Goal: Check status: Check status

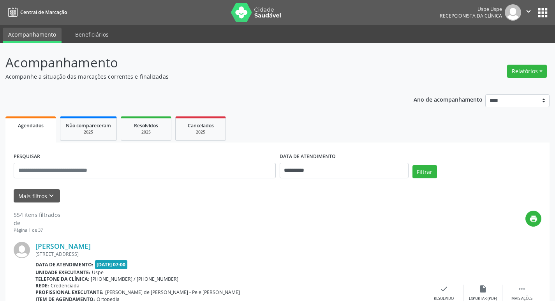
drag, startPoint x: 0, startPoint y: 0, endPoint x: 290, endPoint y: 73, distance: 298.6
click at [290, 73] on p "Acompanhe a situação das marcações correntes e finalizadas" at bounding box center [195, 76] width 381 height 8
paste input "**********"
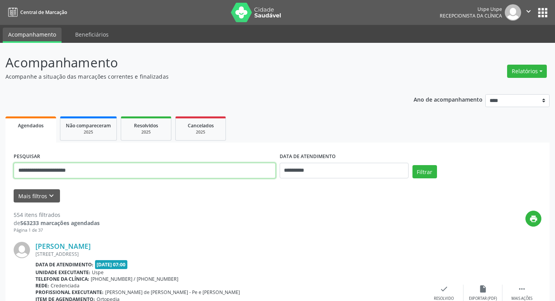
type input "**********"
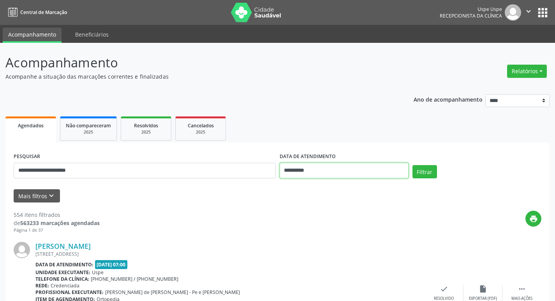
click at [296, 169] on input "**********" at bounding box center [344, 171] width 129 height 16
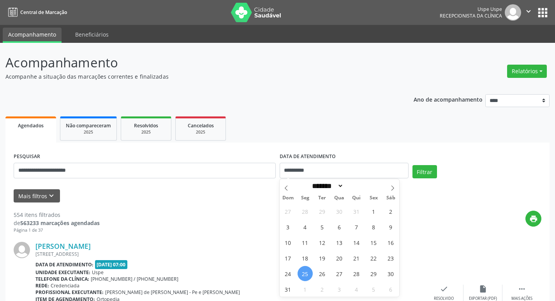
click at [303, 275] on span "25" at bounding box center [304, 273] width 15 height 15
type input "**********"
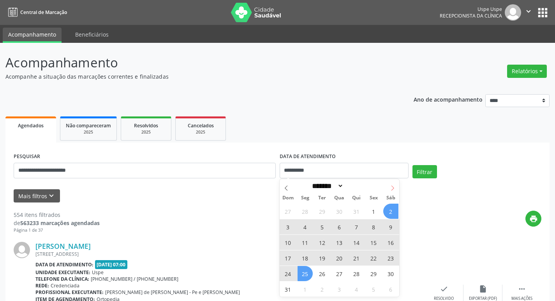
click at [388, 186] on span at bounding box center [392, 185] width 13 height 13
select select "*"
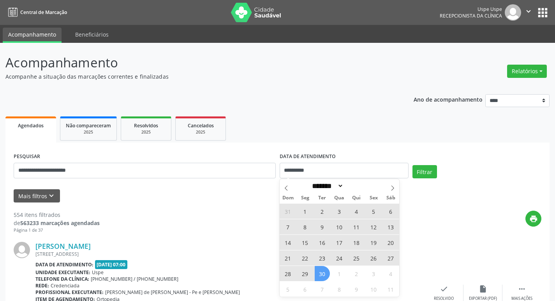
click at [324, 274] on span "30" at bounding box center [322, 273] width 15 height 15
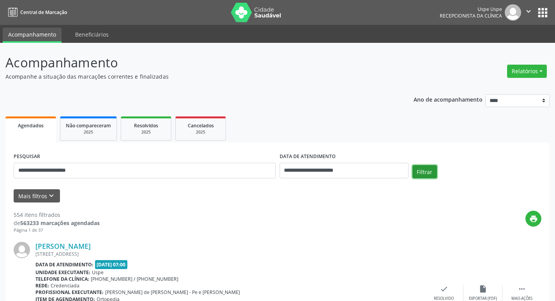
click at [424, 171] on button "Filtrar" at bounding box center [424, 171] width 25 height 13
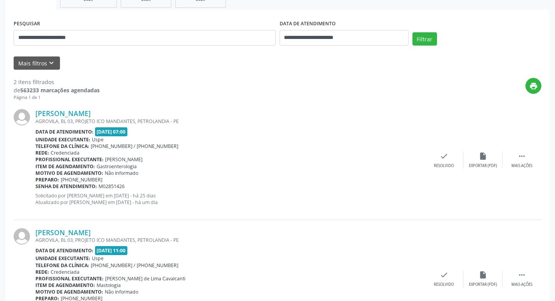
scroll to position [156, 0]
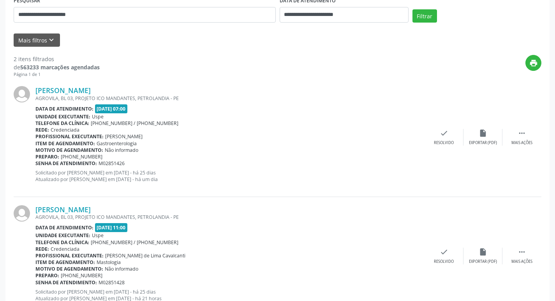
drag, startPoint x: 36, startPoint y: 83, endPoint x: 139, endPoint y: 142, distance: 118.7
click at [142, 143] on div "[PERSON_NAME] AGROVILA, BL 03, PROJETO ICO MANDANTES, PETROLANDIA - PE Data de …" at bounding box center [277, 137] width 527 height 119
copy div "[PERSON_NAME] Sa AGROVILA, BL 03, PROJETO ICO MANDANTES, PETROLANDIA - PE Data …"
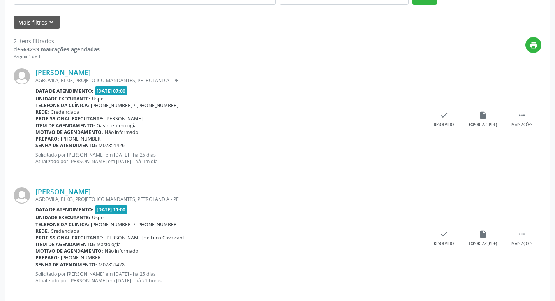
scroll to position [184, 0]
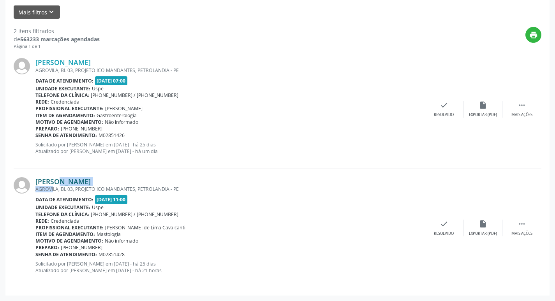
drag, startPoint x: 39, startPoint y: 176, endPoint x: 43, endPoint y: 183, distance: 8.0
click at [43, 187] on div "[PERSON_NAME] AGROVILA, BL 03, PROJETO ICO MANDANTES, PETROLANDIA - PE Data de …" at bounding box center [277, 228] width 527 height 118
click at [37, 169] on div "[PERSON_NAME] AGROVILA, BL 03, PROJETO ICO MANDANTES, PETROLANDIA - PE Data de …" at bounding box center [277, 228] width 527 height 118
drag, startPoint x: 34, startPoint y: 178, endPoint x: 144, endPoint y: 236, distance: 123.8
click at [144, 236] on div "[PERSON_NAME] AGROVILA, BL 03, PROJETO ICO MANDANTES, PETROLANDIA - PE Data de …" at bounding box center [277, 228] width 527 height 118
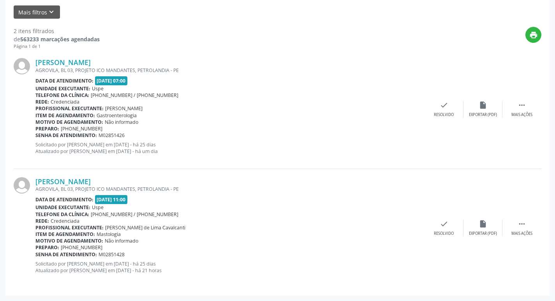
copy div "[PERSON_NAME] Sa AGROVILA, BL 03, PROJETO ICO MANDANTES, PETROLANDIA - PE Data …"
